Goal: Find specific page/section: Find specific page/section

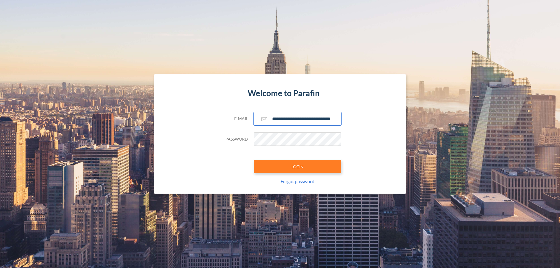
type input "**********"
click at [298, 167] on button "LOGIN" at bounding box center [298, 166] width 88 height 13
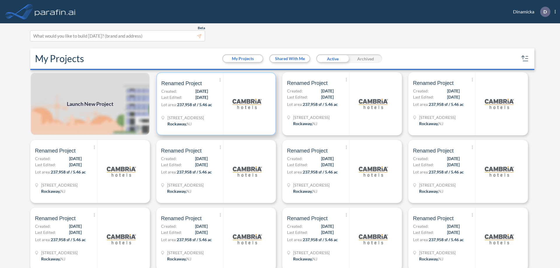
scroll to position [1, 0]
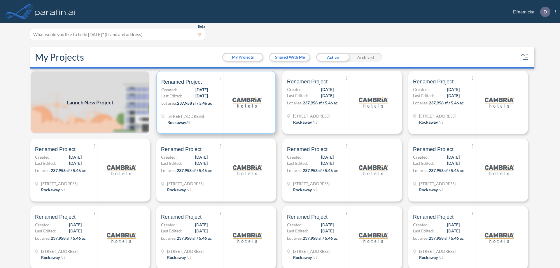
click at [215, 102] on p "Lot area: 237,958 sf / 5.46 ac" at bounding box center [192, 104] width 62 height 8
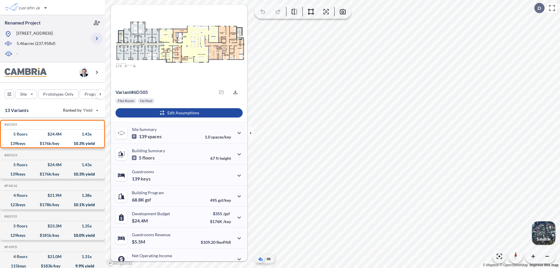
click at [97, 39] on icon "button" at bounding box center [96, 38] width 7 height 7
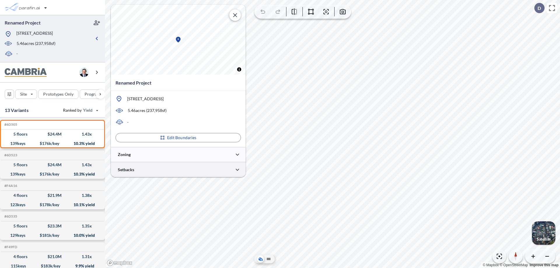
click at [178, 170] on div at bounding box center [178, 169] width 135 height 15
